Goal: Task Accomplishment & Management: Complete application form

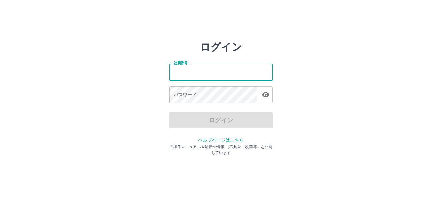
click at [210, 72] on input "社員番号" at bounding box center [221, 71] width 104 height 17
type input "*******"
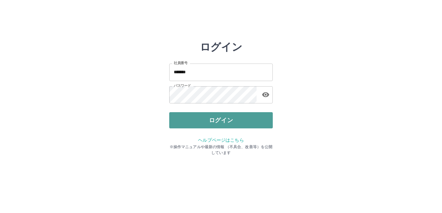
click at [216, 123] on button "ログイン" at bounding box center [221, 120] width 104 height 16
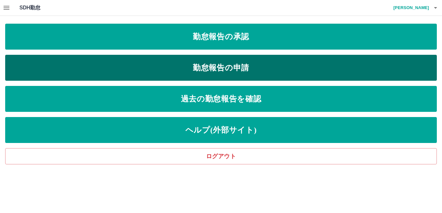
click at [278, 66] on link "勤怠報告の申請" at bounding box center [221, 68] width 432 height 26
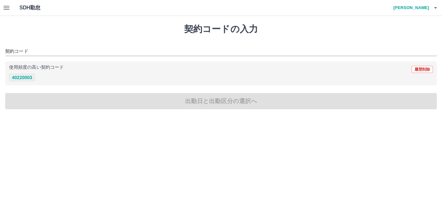
click at [22, 75] on button "40220003" at bounding box center [22, 77] width 26 height 8
type input "********"
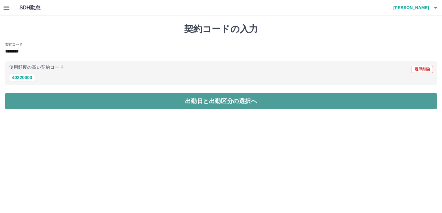
click at [143, 103] on button "出勤日と出勤区分の選択へ" at bounding box center [221, 101] width 432 height 16
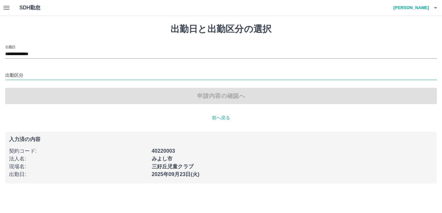
click at [11, 76] on input "出勤区分" at bounding box center [221, 75] width 432 height 8
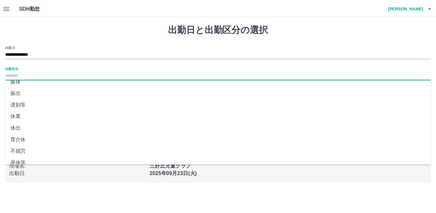
scroll to position [65, 0]
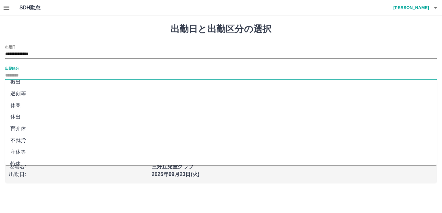
click at [16, 115] on li "休出" at bounding box center [221, 117] width 432 height 12
type input "**"
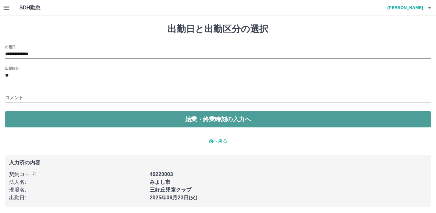
click at [146, 118] on button "始業・終業時刻の入力へ" at bounding box center [218, 119] width 426 height 16
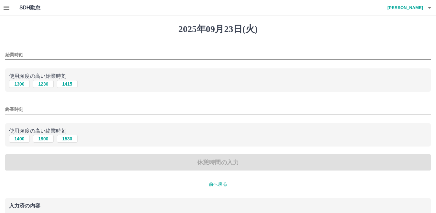
click at [58, 54] on input "始業時刻" at bounding box center [218, 54] width 426 height 9
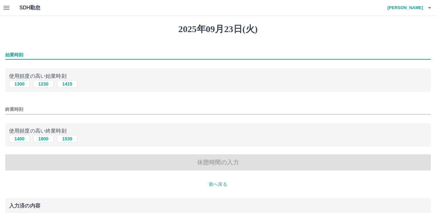
type input "****"
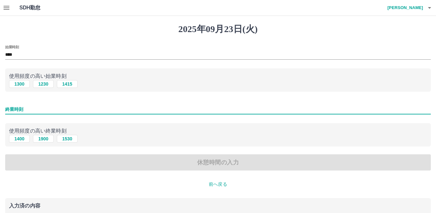
click at [39, 108] on input "終業時刻" at bounding box center [218, 108] width 426 height 9
click at [54, 112] on input "終業時刻" at bounding box center [218, 108] width 426 height 9
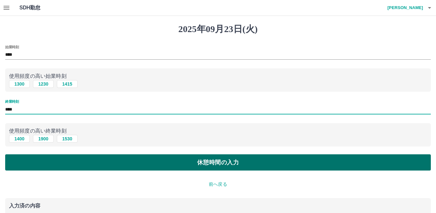
type input "****"
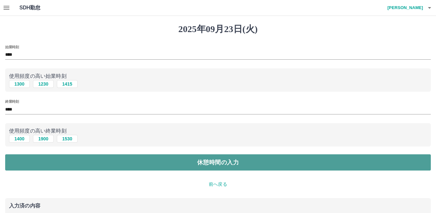
click at [183, 164] on button "休憩時間の入力" at bounding box center [218, 162] width 426 height 16
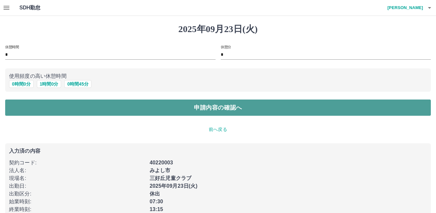
click at [223, 107] on button "申請内容の確認へ" at bounding box center [218, 107] width 426 height 16
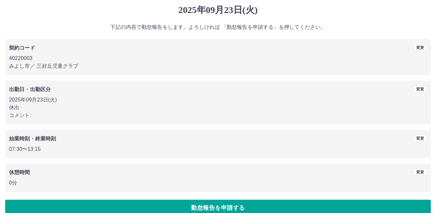
scroll to position [30, 0]
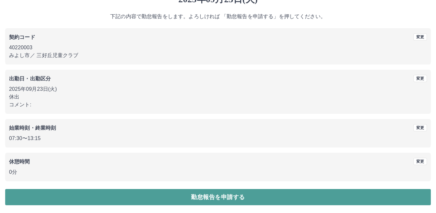
click at [213, 197] on button "勤怠報告を申請する" at bounding box center [218, 197] width 426 height 16
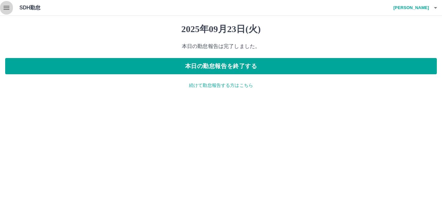
click at [7, 8] on icon "button" at bounding box center [7, 8] width 8 height 8
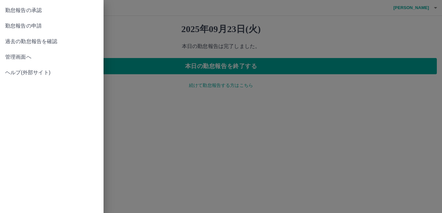
click at [33, 13] on span "勤怠報告の承認" at bounding box center [51, 10] width 93 height 8
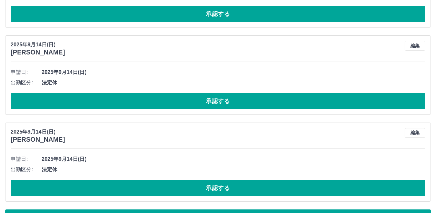
scroll to position [2906, 0]
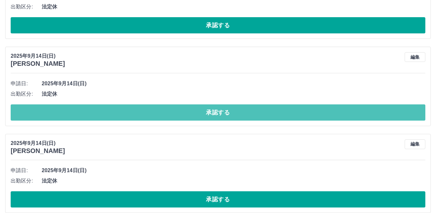
click at [180, 117] on button "承認する" at bounding box center [218, 112] width 415 height 16
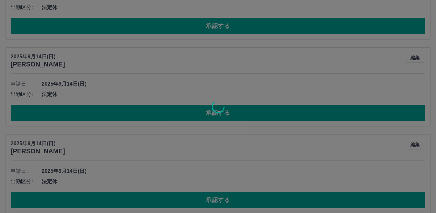
scroll to position [2809, 0]
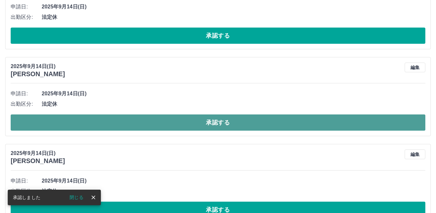
click at [182, 119] on button "承認する" at bounding box center [218, 122] width 415 height 16
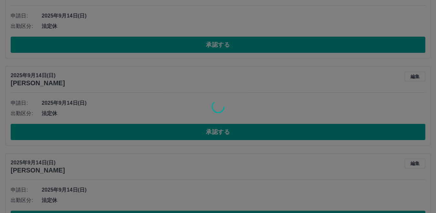
scroll to position [2615, 0]
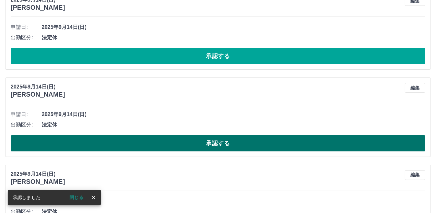
click at [204, 144] on button "承認する" at bounding box center [218, 143] width 415 height 16
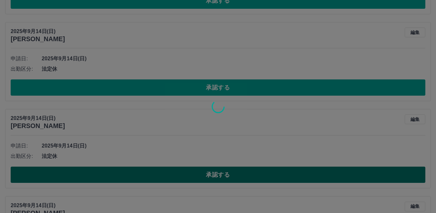
scroll to position [2485, 0]
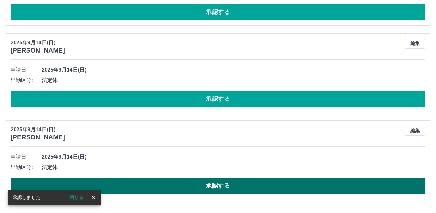
click at [187, 185] on button "承認する" at bounding box center [218, 185] width 415 height 16
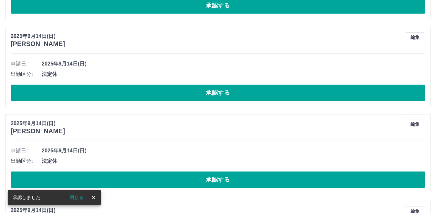
scroll to position [2388, 0]
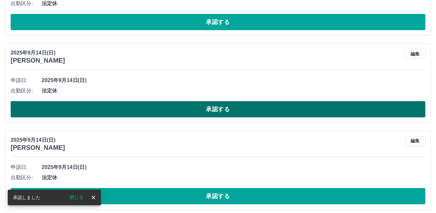
click at [243, 110] on button "承認する" at bounding box center [218, 109] width 415 height 16
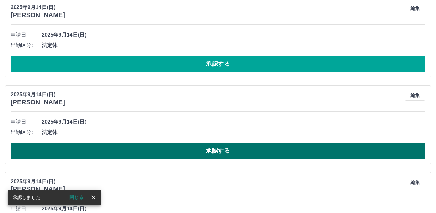
scroll to position [2162, 0]
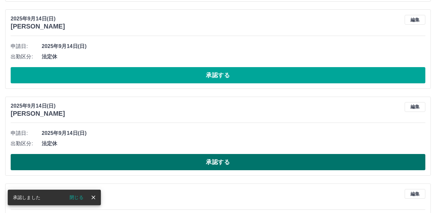
click at [231, 164] on button "承認する" at bounding box center [218, 162] width 415 height 16
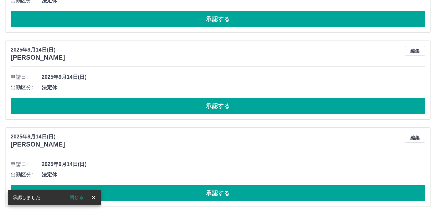
scroll to position [2032, 0]
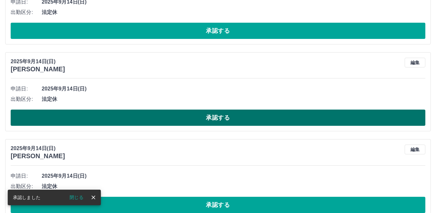
click at [220, 121] on button "承認する" at bounding box center [218, 117] width 415 height 16
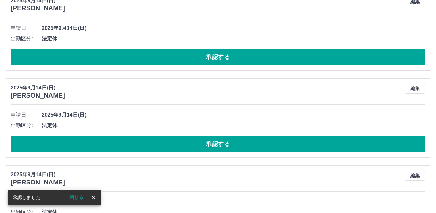
scroll to position [1903, 0]
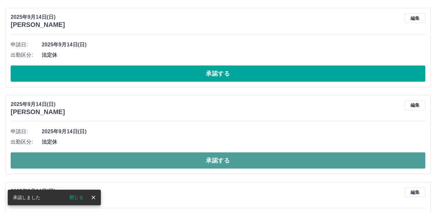
click at [237, 157] on button "承認する" at bounding box center [218, 160] width 415 height 16
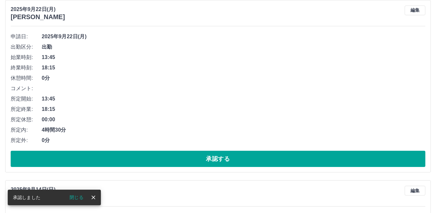
scroll to position [1612, 0]
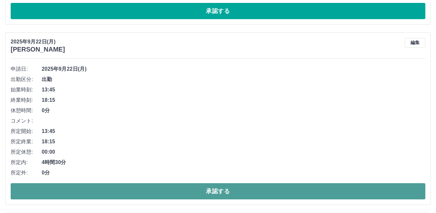
click at [213, 191] on button "承認する" at bounding box center [218, 191] width 415 height 16
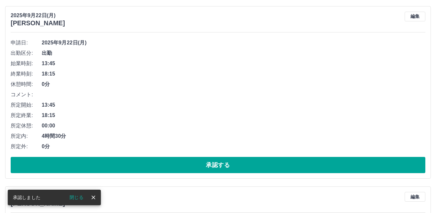
scroll to position [1062, 0]
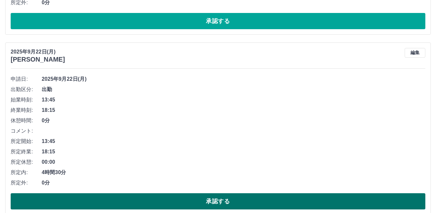
click at [193, 201] on button "承認する" at bounding box center [218, 201] width 415 height 16
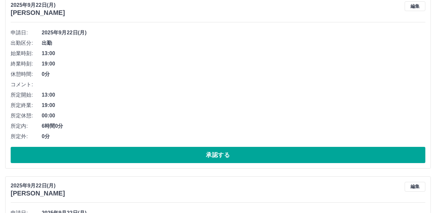
scroll to position [900, 0]
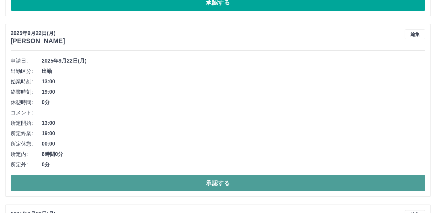
click at [213, 181] on button "承認する" at bounding box center [218, 183] width 415 height 16
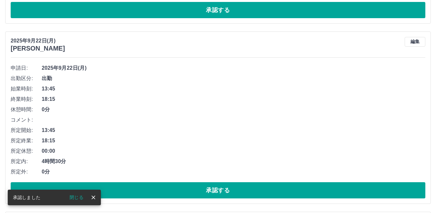
scroll to position [544, 0]
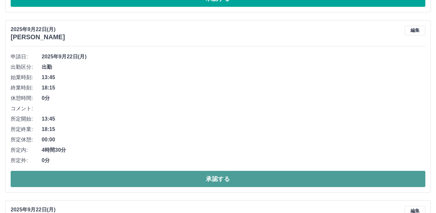
click at [200, 179] on button "承認する" at bounding box center [218, 178] width 415 height 16
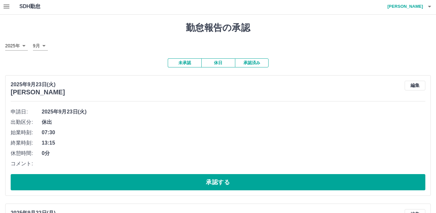
scroll to position [0, 0]
